Goal: Task Accomplishment & Management: Use online tool/utility

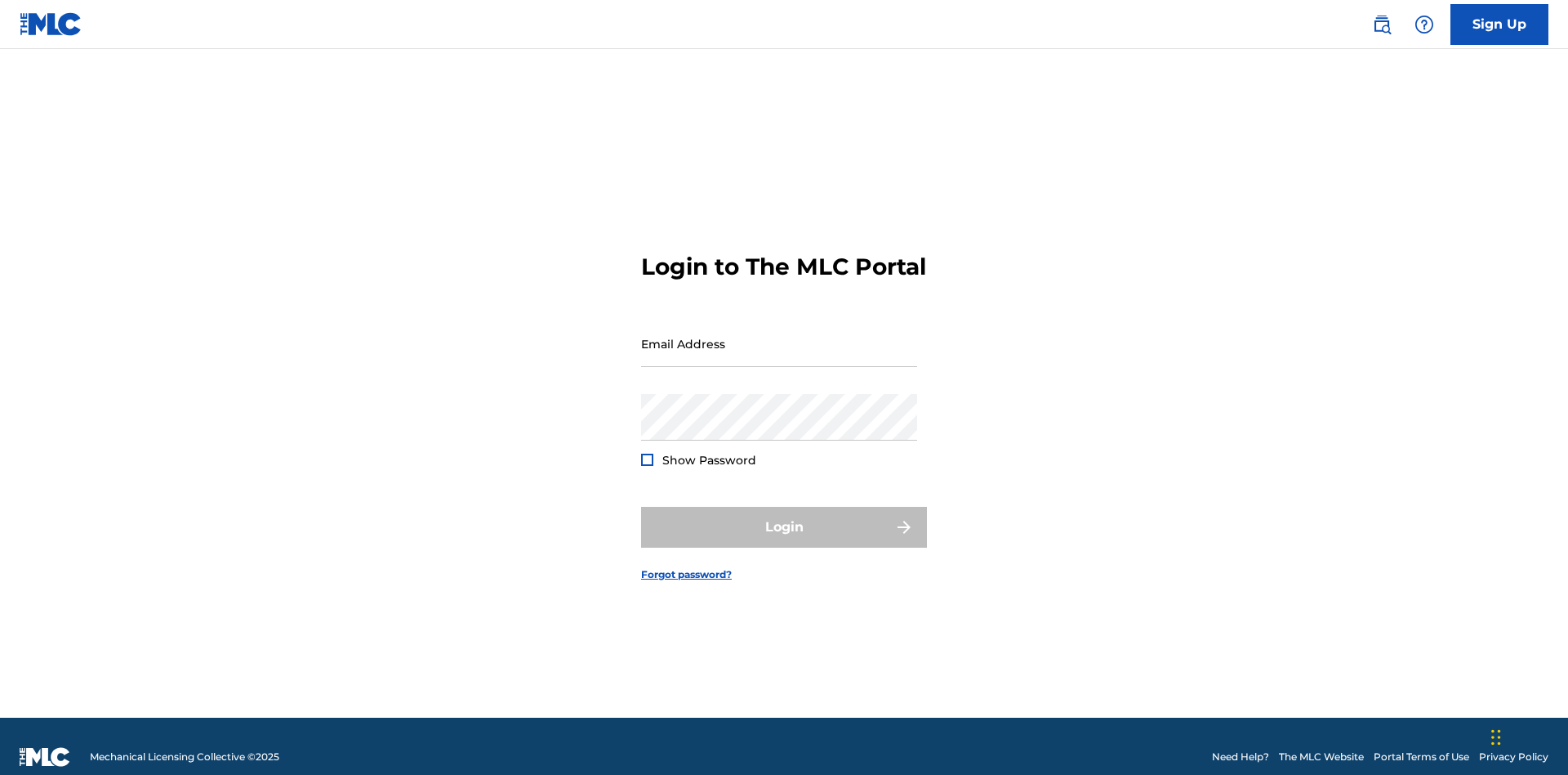
scroll to position [21, 0]
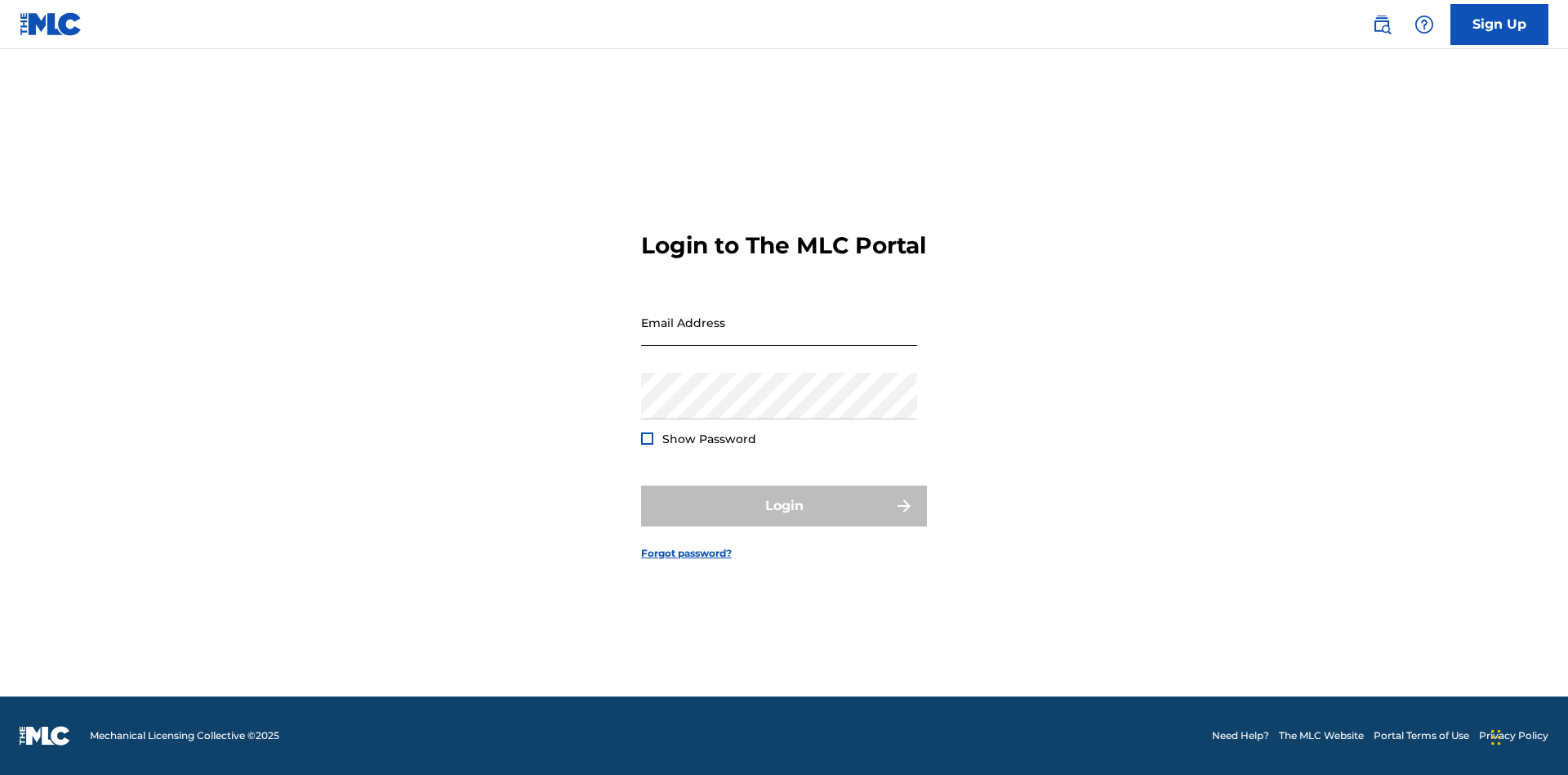
click at [779, 336] on input "Email Address" at bounding box center [779, 322] width 276 height 46
type input "Duke.McTesterson@gmail.com"
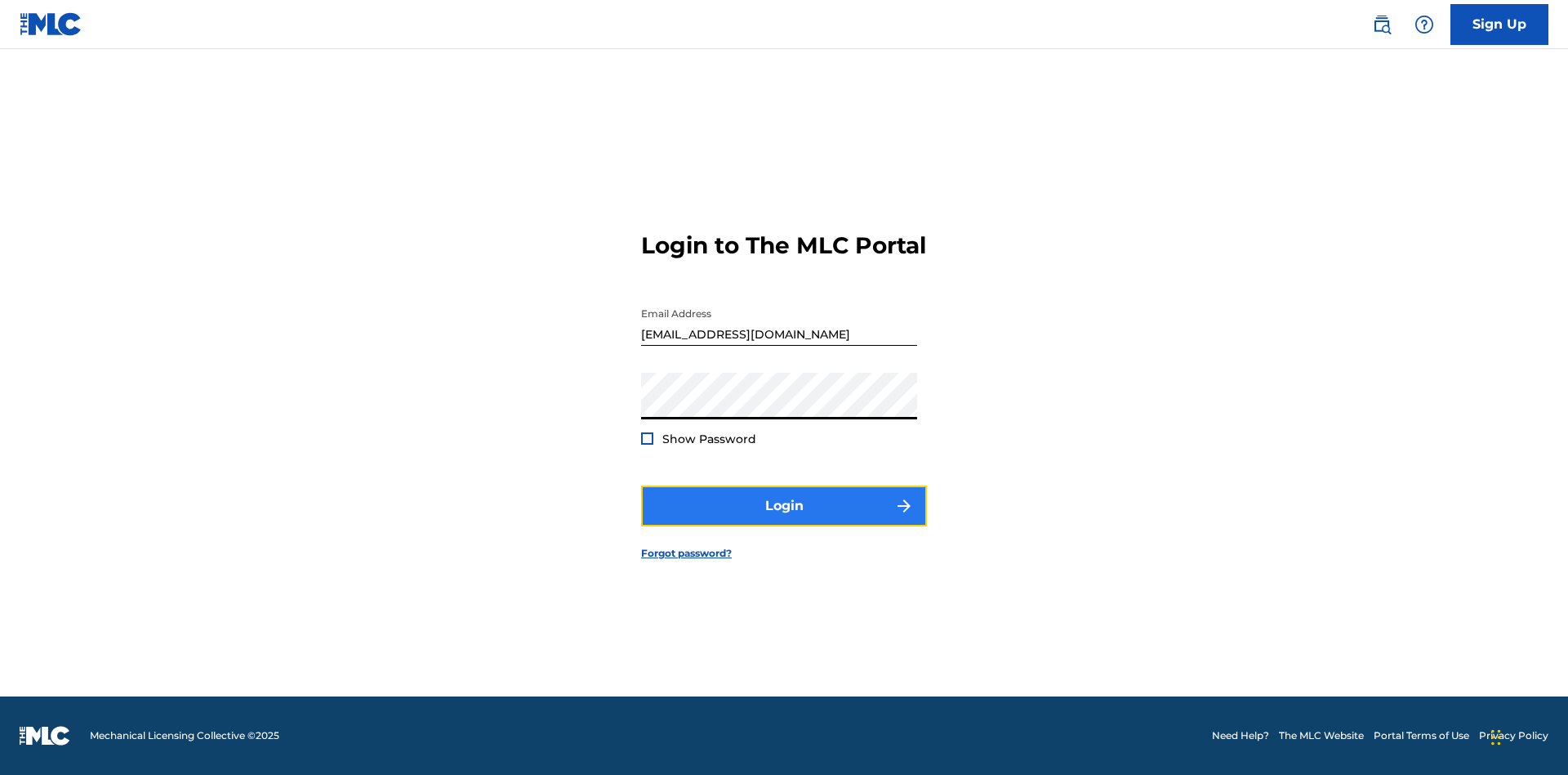
click at [784, 520] on button "Login" at bounding box center [784, 506] width 286 height 41
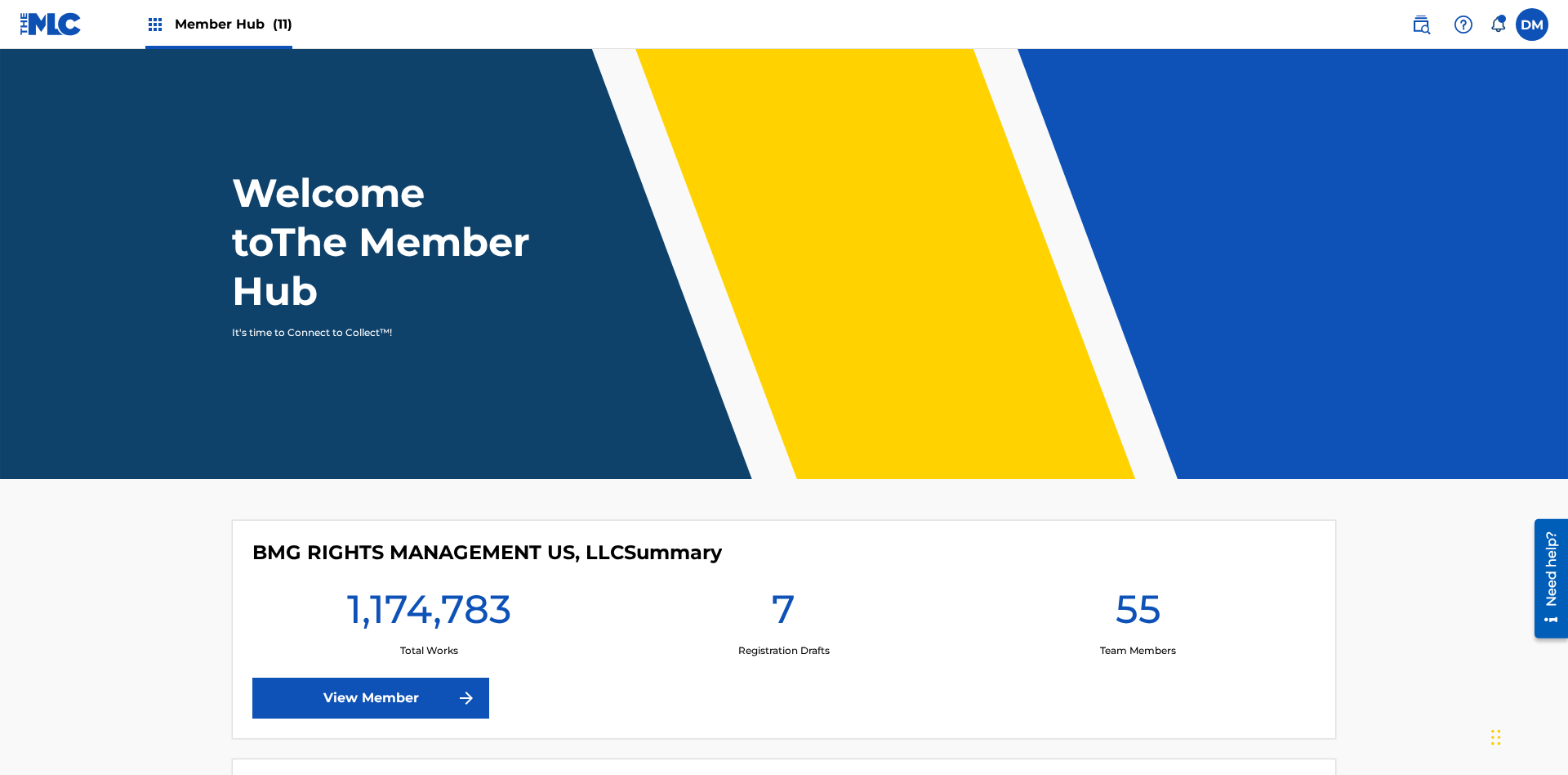
click at [218, 24] on span "Member Hub (11)" at bounding box center [233, 24] width 118 height 18
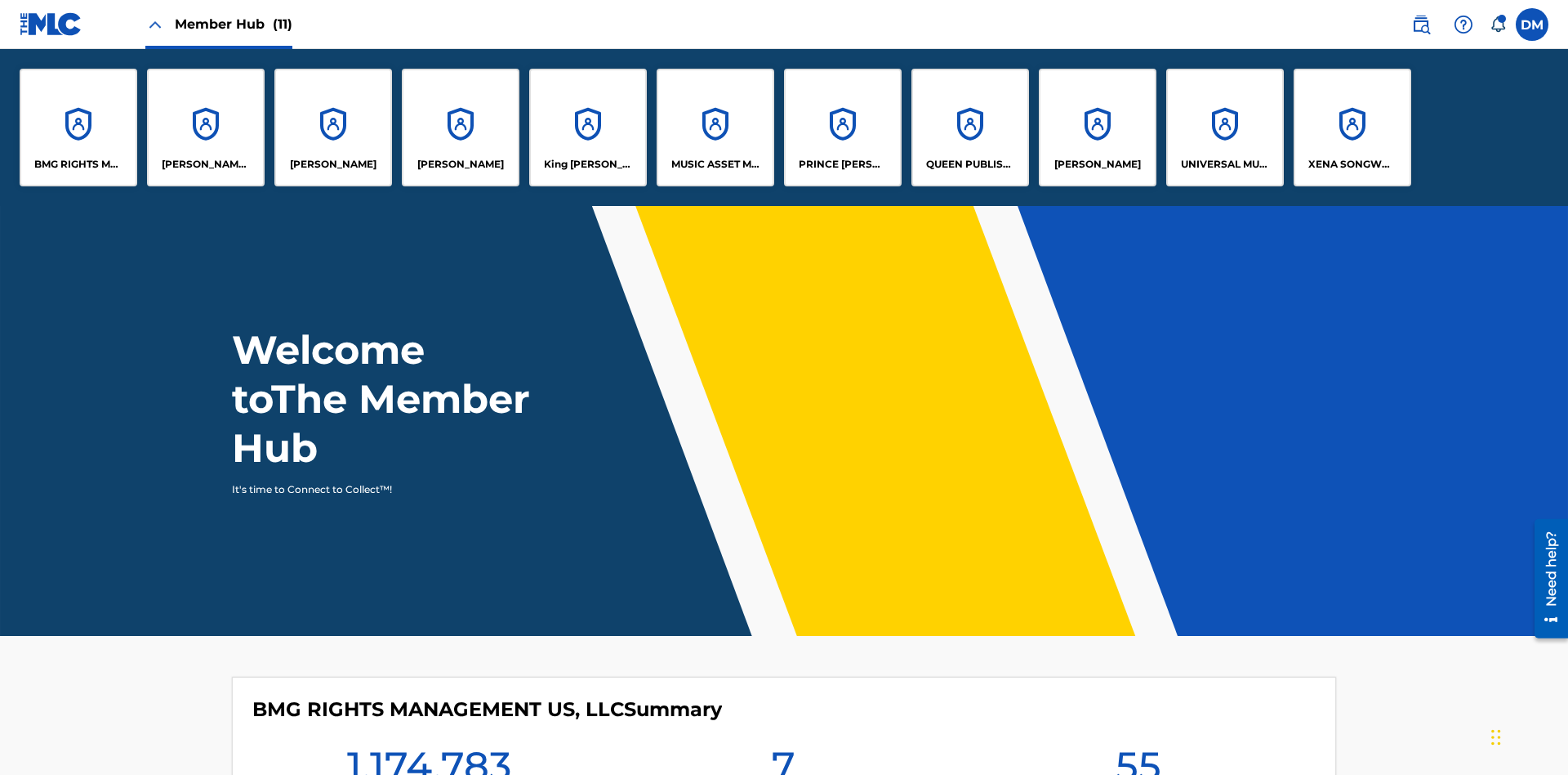
scroll to position [59, 0]
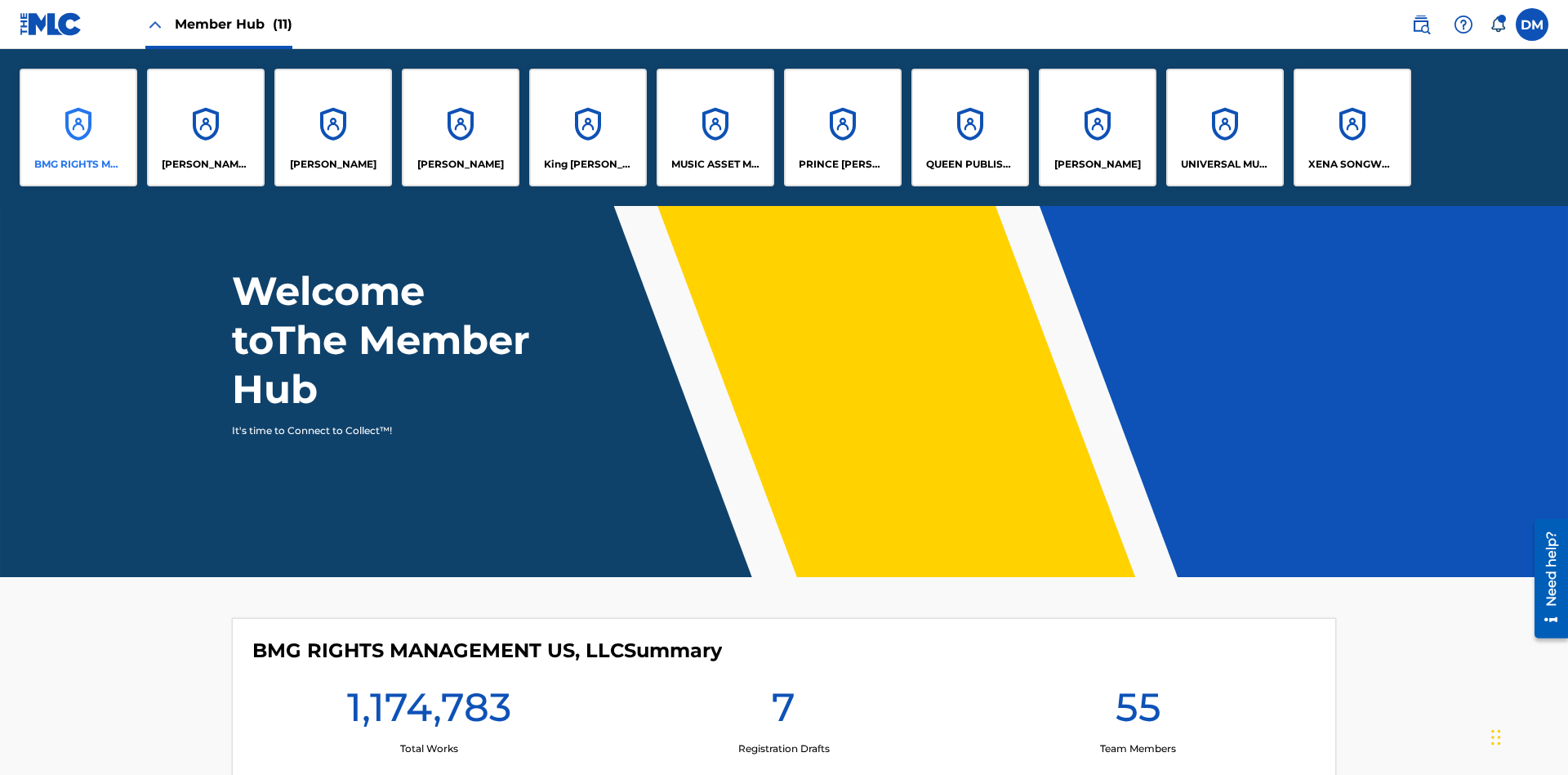
click at [79, 164] on p "BMG RIGHTS MANAGEMENT US, LLC" at bounding box center [79, 164] width 89 height 15
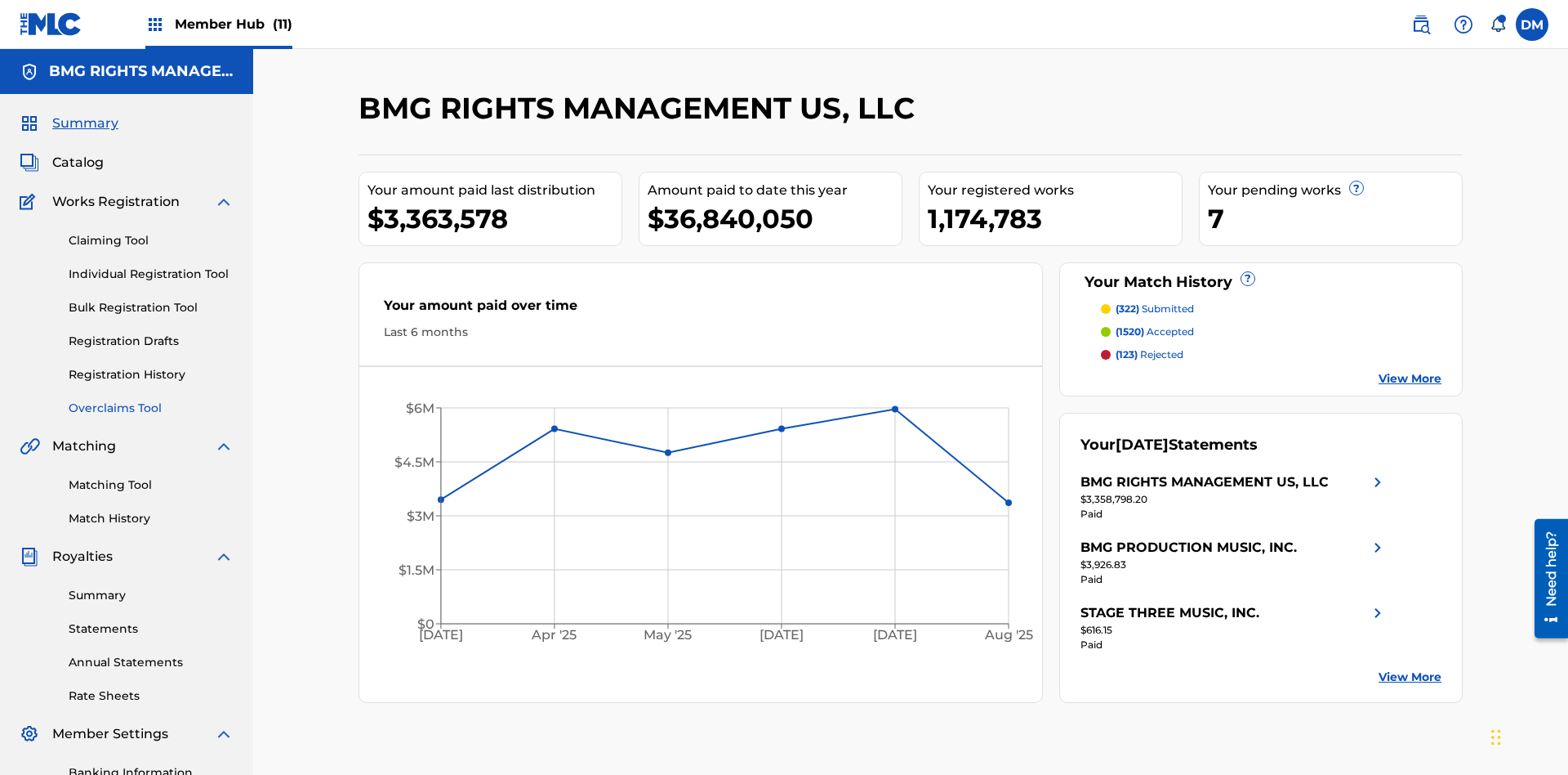
click at [151, 400] on link "Overclaims Tool" at bounding box center [150, 408] width 165 height 17
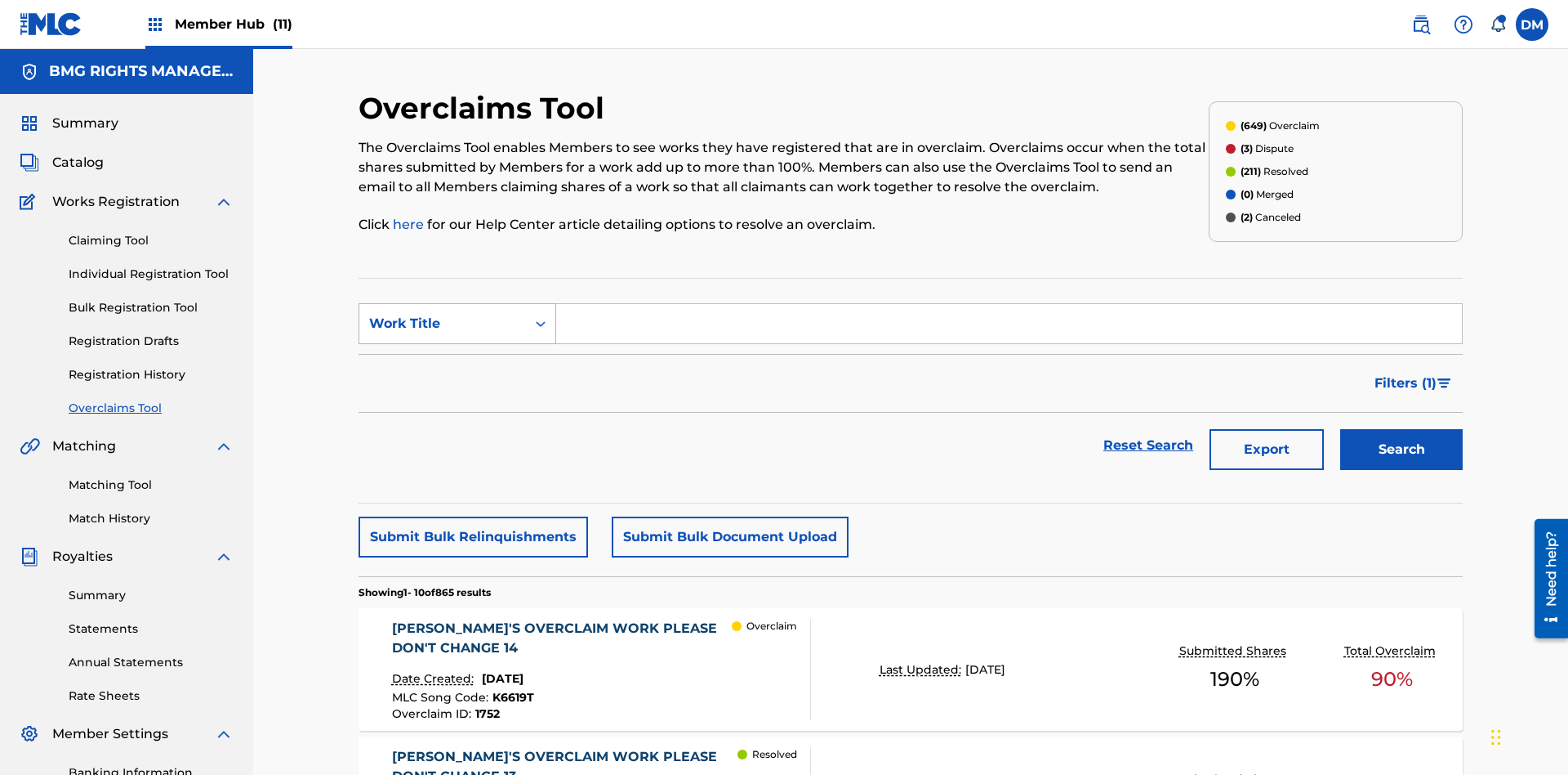
click at [443, 314] on div "Work Title" at bounding box center [443, 324] width 147 height 19
click at [1402, 429] on button "Search" at bounding box center [1402, 449] width 122 height 41
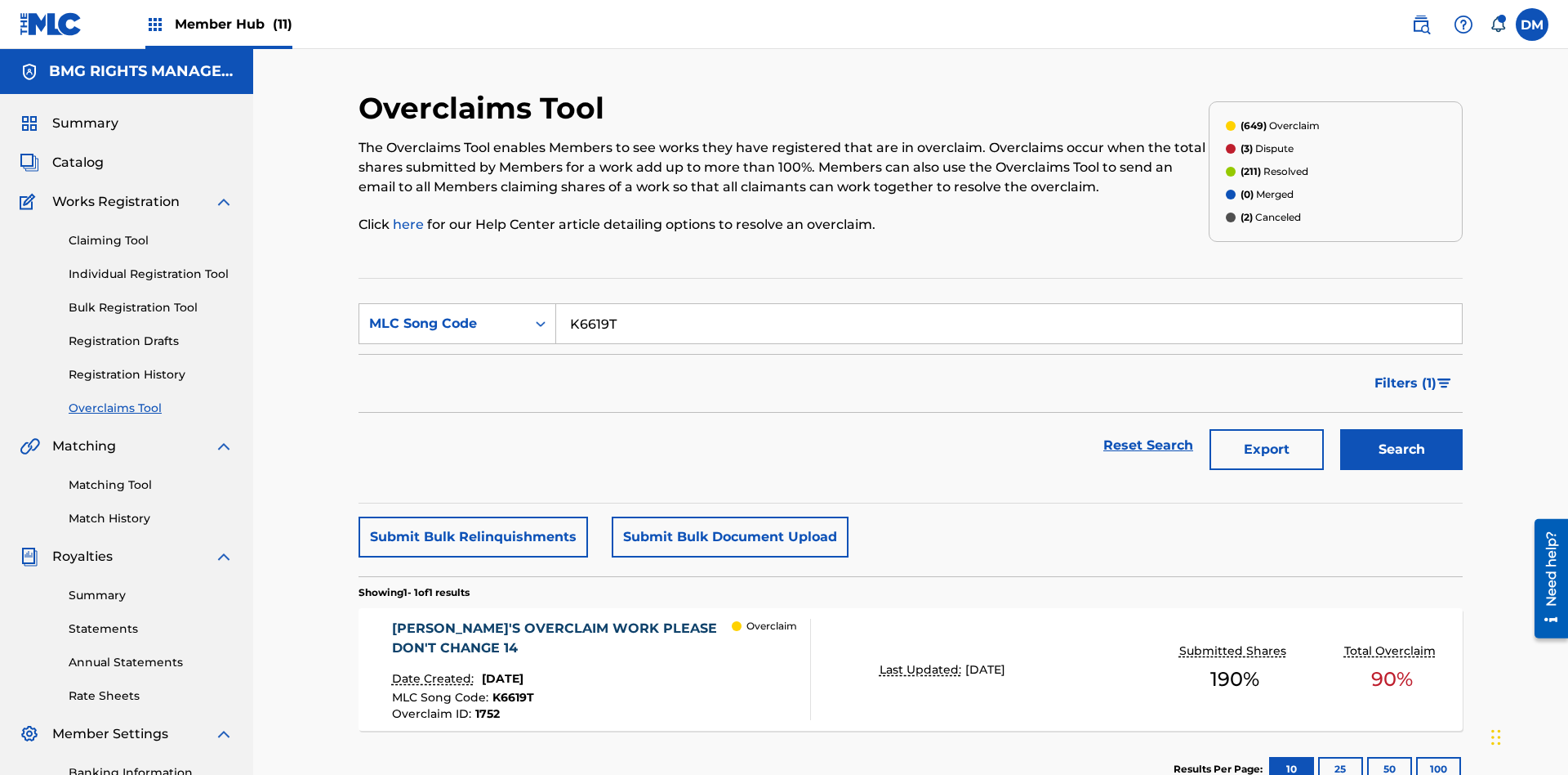
click at [486, 706] on span "1752" at bounding box center [488, 713] width 24 height 15
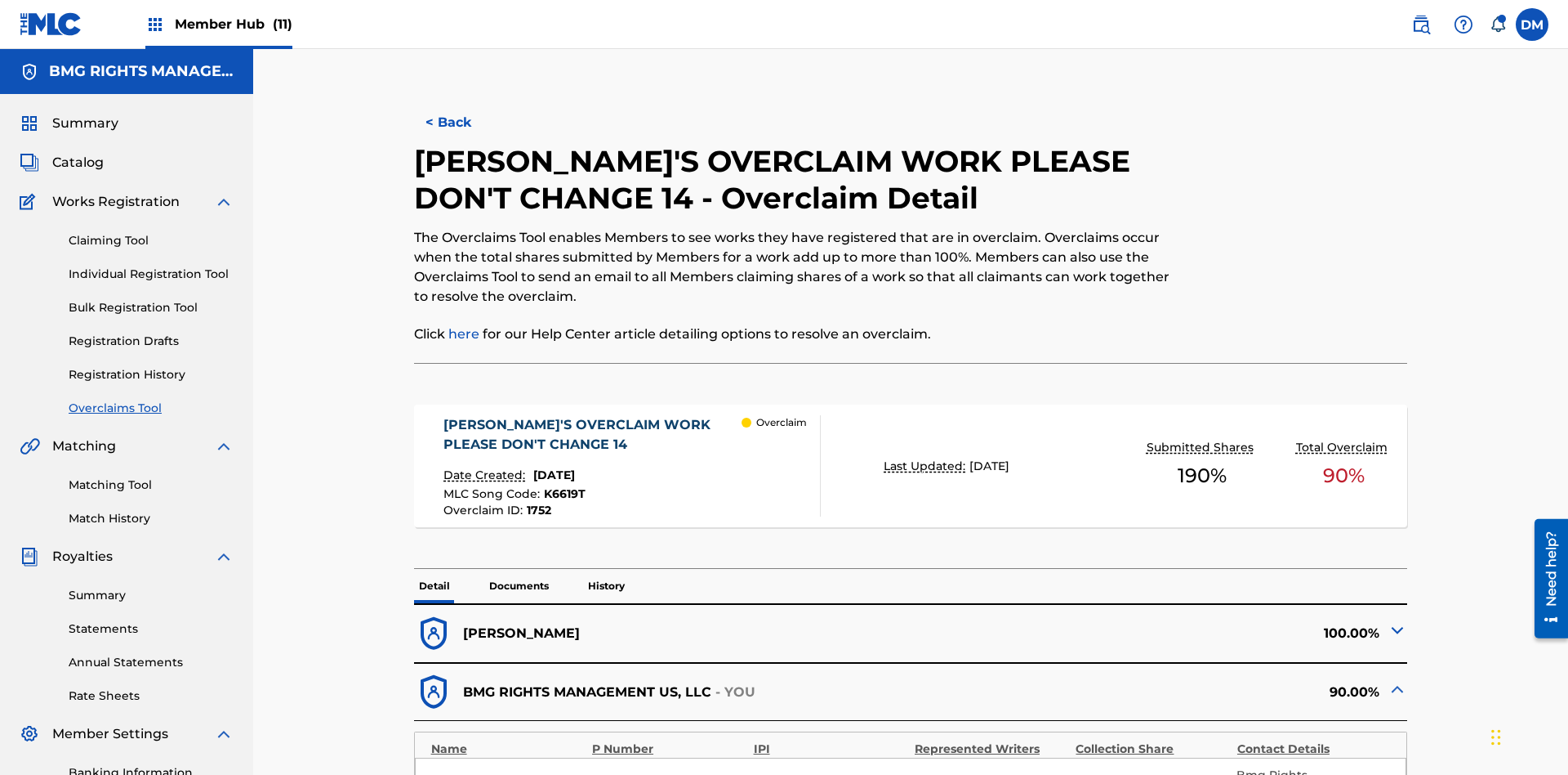
scroll to position [45, 0]
